Goal: Task Accomplishment & Management: Use online tool/utility

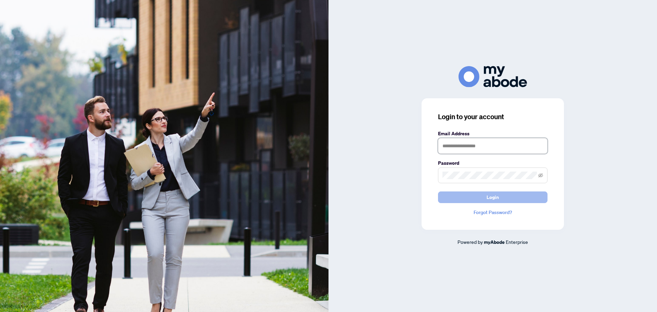
type input "**********"
drag, startPoint x: 490, startPoint y: 199, endPoint x: 451, endPoint y: 85, distance: 120.5
click at [490, 197] on span "Login" at bounding box center [493, 197] width 12 height 11
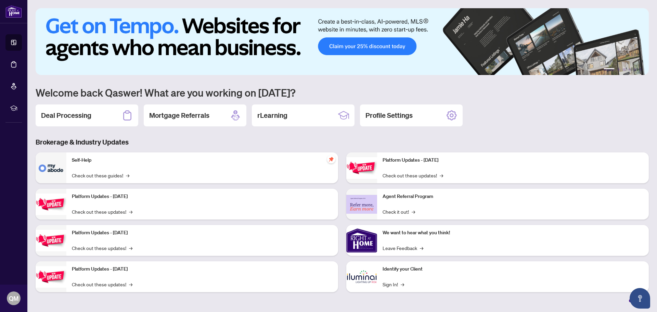
drag, startPoint x: 54, startPoint y: 117, endPoint x: 50, endPoint y: 108, distance: 10.2
click at [54, 117] on h2 "Deal Processing" at bounding box center [66, 116] width 50 height 10
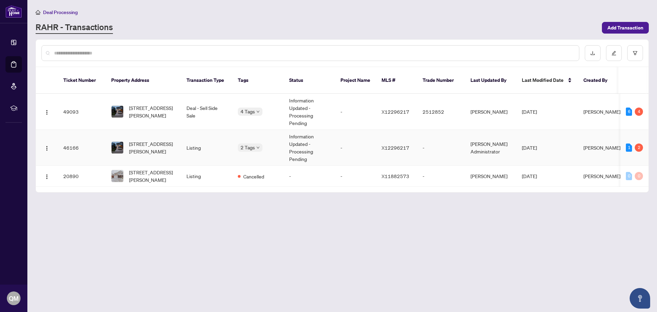
click at [142, 141] on span "[STREET_ADDRESS][PERSON_NAME]" at bounding box center [152, 147] width 47 height 15
click at [163, 140] on span "[STREET_ADDRESS][PERSON_NAME]" at bounding box center [152, 147] width 47 height 15
